Goal: Check status: Check status

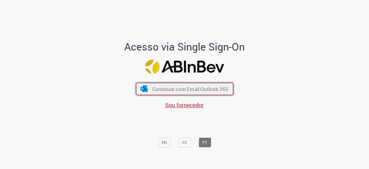
click at [198, 86] on span "Continuar com Email Outlook 365" at bounding box center [190, 89] width 76 height 7
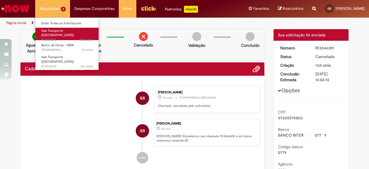
click at [75, 38] on span "15m atrás 15 minutos atrás R13583076" at bounding box center [67, 40] width 52 height 5
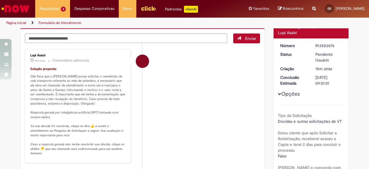
scroll to position [60, 0]
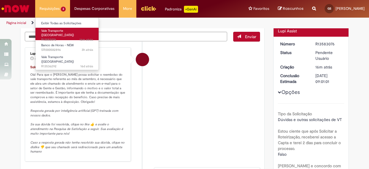
click at [74, 38] on span "16m atrás 16 minutos atrás R13583076" at bounding box center [67, 40] width 52 height 5
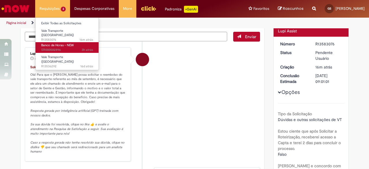
click at [78, 44] on link "Banco de Horas - NEW 3h atrás 3 horas atrás SR000582896" at bounding box center [66, 47] width 63 height 11
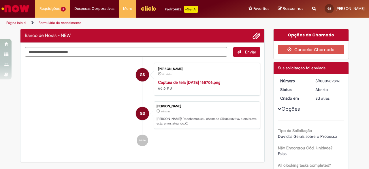
click at [114, 82] on li "GS Gabriel Bernardo Da Silva 8d atrás 8 dias atrás Captura de tela 2025-09-23 1…" at bounding box center [142, 79] width 235 height 33
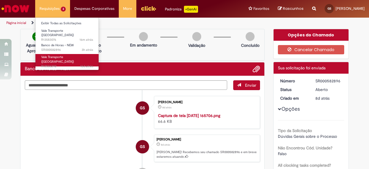
click at [66, 64] on span "16d atrás 16 dias atrás R13536292" at bounding box center [67, 66] width 52 height 5
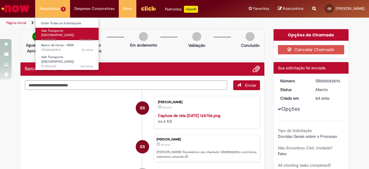
click at [56, 32] on span "Vale Transporte (VT)" at bounding box center [57, 33] width 33 height 9
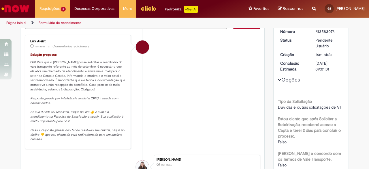
scroll to position [80, 0]
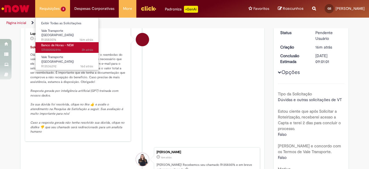
click at [61, 44] on span "Banco de Horas - NEW" at bounding box center [57, 45] width 33 height 4
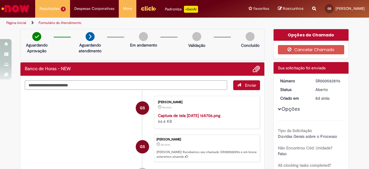
click at [83, 86] on textarea "Digite sua mensagem aqui..." at bounding box center [126, 85] width 203 height 10
click at [69, 114] on li "GS Gabriel Bernardo Da Silva 8d atrás 8 dias atrás Captura de tela 2025-09-23 1…" at bounding box center [142, 112] width 235 height 33
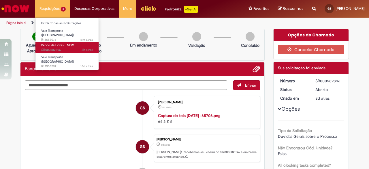
click at [63, 48] on span "3h atrás 3 horas atrás SR000582896" at bounding box center [67, 50] width 52 height 5
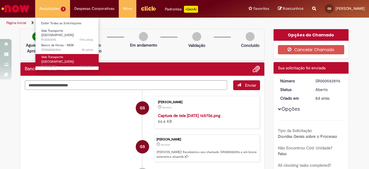
click at [62, 55] on span "Vale Transporte (VT)" at bounding box center [57, 59] width 33 height 9
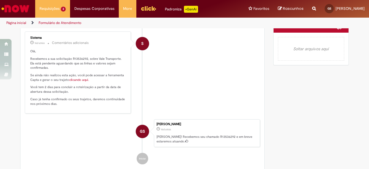
scroll to position [355, 0]
